Goal: Task Accomplishment & Management: Use online tool/utility

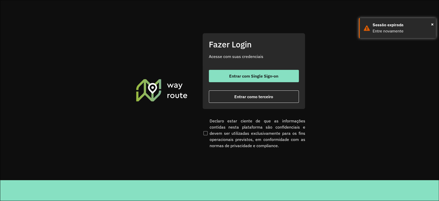
click at [262, 77] on span "Entrar com Single Sign-on" at bounding box center [253, 76] width 49 height 4
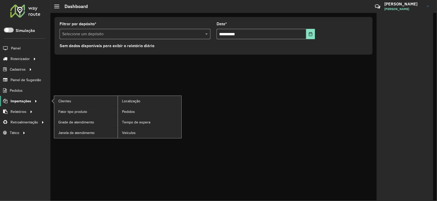
click at [20, 101] on span "Importações" at bounding box center [21, 100] width 21 height 5
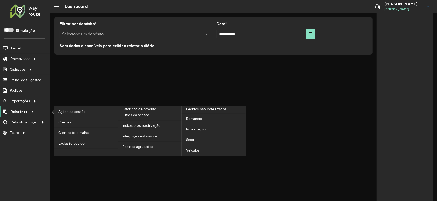
click at [20, 112] on span "Relatórios" at bounding box center [19, 111] width 17 height 5
click at [200, 128] on span "Roteirização" at bounding box center [196, 128] width 21 height 5
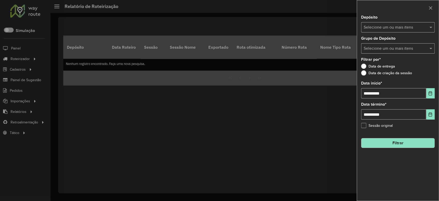
click at [393, 26] on input "text" at bounding box center [395, 27] width 66 height 6
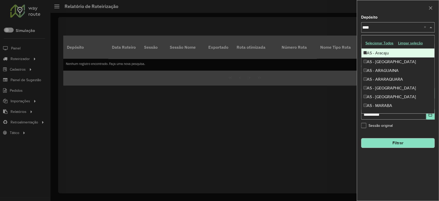
type input "*****"
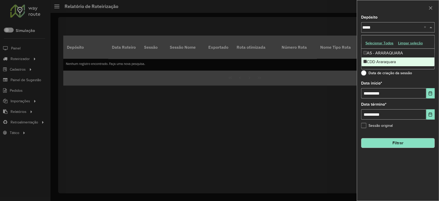
click at [387, 63] on div "CDD Araraquara" at bounding box center [397, 61] width 73 height 9
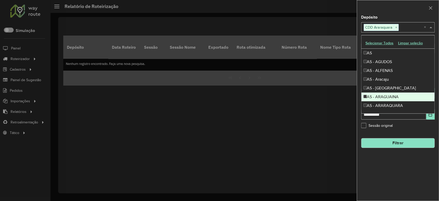
click at [416, 168] on div "**********" at bounding box center [398, 107] width 82 height 185
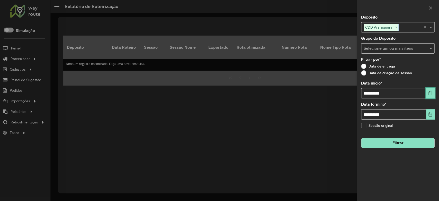
click at [430, 94] on icon "Choose Date" at bounding box center [430, 93] width 4 height 4
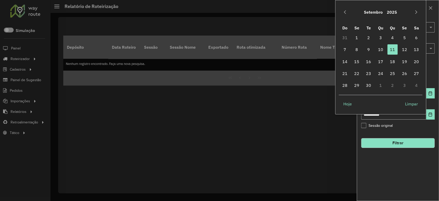
click at [383, 11] on button "Setembro" at bounding box center [373, 12] width 23 height 12
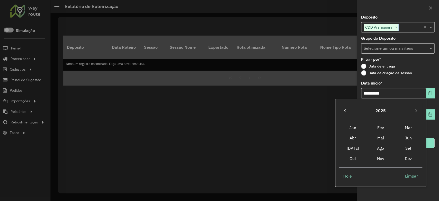
click at [344, 111] on icon "Previous Year" at bounding box center [345, 111] width 2 height 4
click at [355, 127] on span "Jan" at bounding box center [353, 127] width 28 height 10
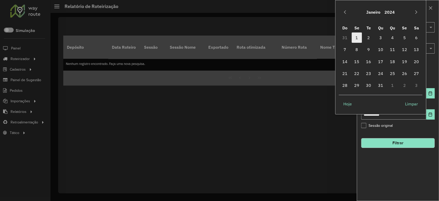
click at [360, 37] on span "1" at bounding box center [356, 37] width 10 height 10
type input "**********"
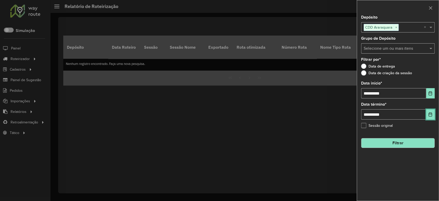
click at [429, 115] on icon "Choose Date" at bounding box center [430, 114] width 4 height 4
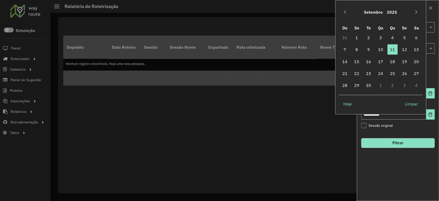
click at [378, 10] on button "Setembro" at bounding box center [373, 12] width 23 height 12
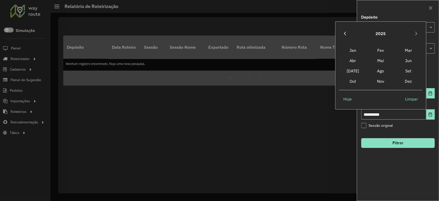
click at [345, 35] on icon "Previous Year" at bounding box center [345, 34] width 2 height 4
click at [376, 33] on button "2024" at bounding box center [380, 33] width 14 height 12
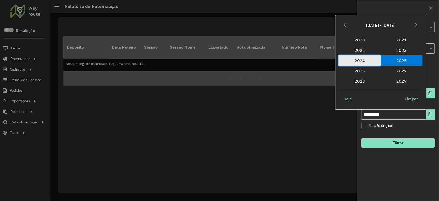
click at [359, 59] on span "2024" at bounding box center [360, 60] width 42 height 10
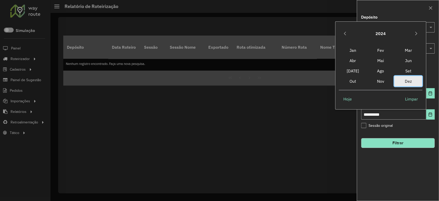
click at [411, 80] on span "Dez" at bounding box center [408, 81] width 28 height 10
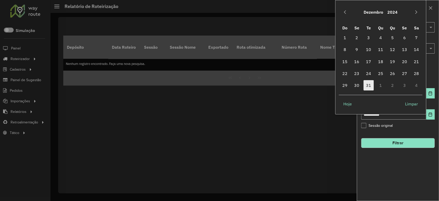
click at [369, 86] on span "31" at bounding box center [368, 85] width 10 height 10
type input "**********"
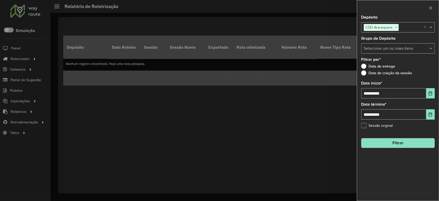
click at [405, 141] on button "Filtrar" at bounding box center [398, 143] width 74 height 10
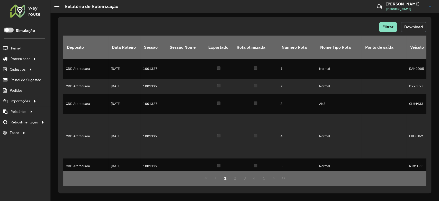
click at [414, 28] on span "Download" at bounding box center [413, 27] width 19 height 4
click at [387, 27] on span "Filtrar" at bounding box center [387, 27] width 11 height 4
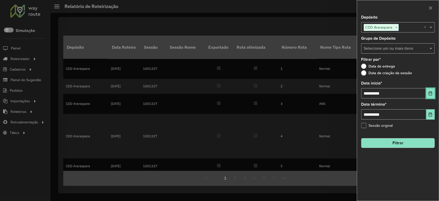
click at [431, 94] on icon "Choose Date" at bounding box center [430, 93] width 4 height 4
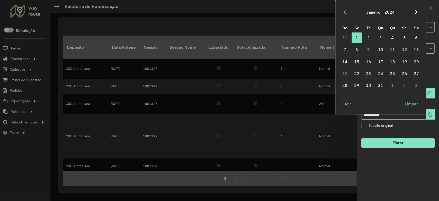
click at [415, 9] on button "Next Month" at bounding box center [416, 12] width 8 height 8
click at [386, 14] on button "2024" at bounding box center [391, 12] width 14 height 12
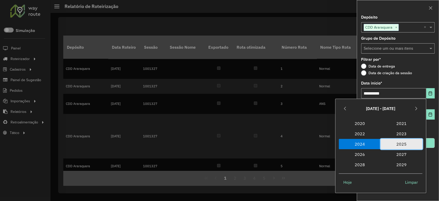
click at [401, 143] on span "2025" at bounding box center [401, 144] width 42 height 10
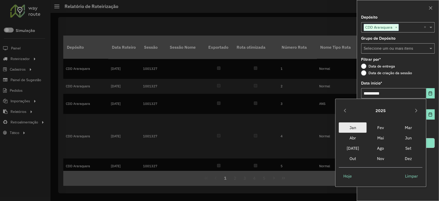
click at [356, 126] on span "Jan" at bounding box center [353, 127] width 28 height 10
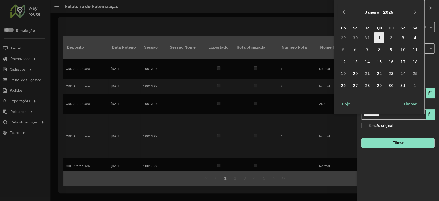
click at [380, 38] on span "1" at bounding box center [379, 37] width 10 height 10
type input "**********"
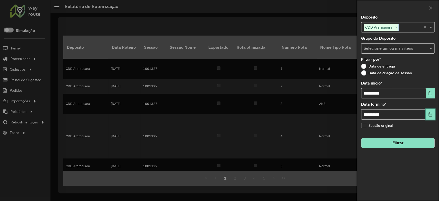
click at [431, 114] on icon "Choose Date" at bounding box center [430, 114] width 4 height 4
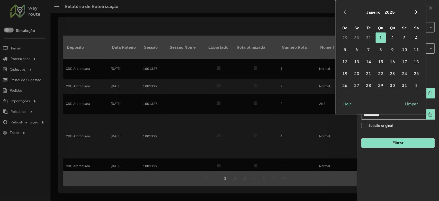
click at [418, 11] on icon "Next Month" at bounding box center [416, 12] width 4 height 4
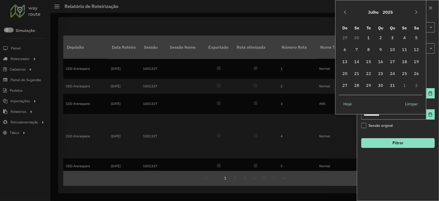
click at [418, 11] on icon "Next Month" at bounding box center [416, 12] width 4 height 4
click at [345, 11] on icon "Previous Month" at bounding box center [345, 12] width 4 height 4
click at [341, 96] on span "31" at bounding box center [344, 97] width 10 height 10
type input "**********"
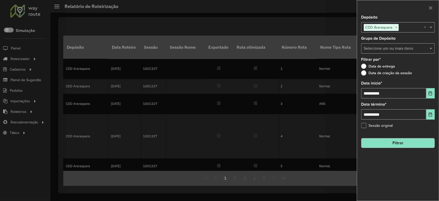
click at [406, 141] on button "Filtrar" at bounding box center [398, 143] width 74 height 10
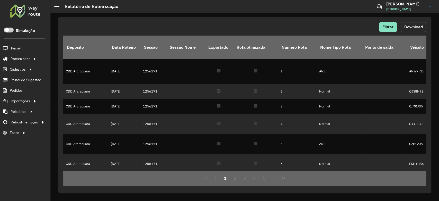
click at [414, 25] on span "Download" at bounding box center [413, 27] width 19 height 4
